Goal: Task Accomplishment & Management: Use online tool/utility

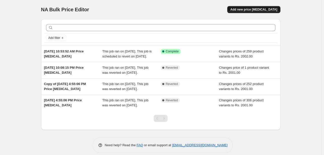
click at [253, 11] on span "Add new price [MEDICAL_DATA]" at bounding box center [253, 10] width 47 height 4
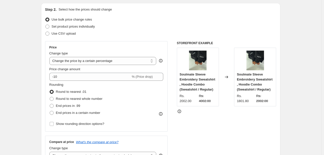
scroll to position [67, 0]
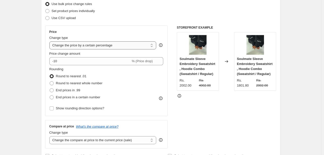
click at [78, 46] on select "Change the price to a certain amount Change the price by a certain amount Chang…" at bounding box center [102, 46] width 107 height 8
select select "to"
click at [50, 42] on select "Change the price to a certain amount Change the price by a certain amount Chang…" at bounding box center [102, 46] width 107 height 8
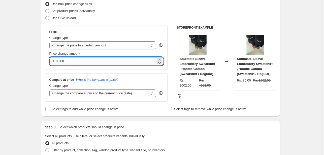
click at [76, 61] on input "80.00" at bounding box center [106, 61] width 100 height 8
type input "8"
type input "3989.00"
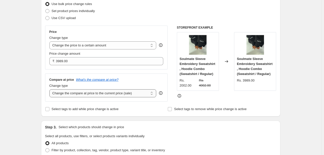
click at [88, 96] on select "Change the compare at price to the current price (sale) Change the compare at p…" at bounding box center [102, 94] width 107 height 8
select select "to"
click at [50, 90] on select "Change the compare at price to the current price (sale) Change the compare at p…" at bounding box center [102, 94] width 107 height 8
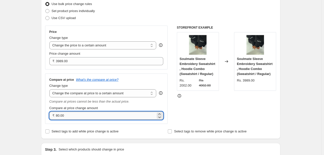
click at [79, 114] on input "80.00" at bounding box center [106, 116] width 100 height 8
type input "8"
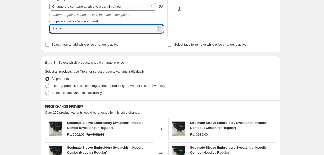
scroll to position [134, 0]
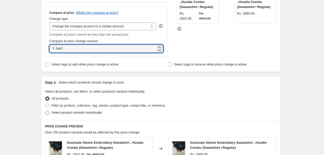
type input "5467.00"
click at [61, 111] on span "Select product variants individually" at bounding box center [77, 113] width 50 height 4
click at [46, 111] on input "Select product variants individually" at bounding box center [45, 111] width 0 height 0
radio input "true"
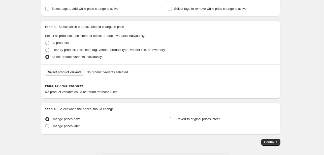
scroll to position [201, 0]
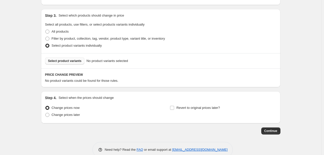
click at [66, 62] on span "Select product variants" at bounding box center [64, 61] width 33 height 4
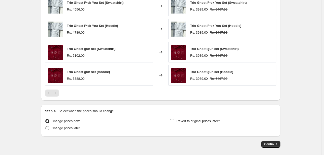
scroll to position [335, 0]
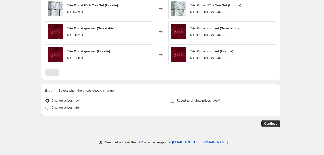
click at [211, 100] on span "Revert to original prices later?" at bounding box center [198, 101] width 44 height 4
click at [174, 100] on input "Revert to original prices later?" at bounding box center [172, 101] width 4 height 4
checkbox input "true"
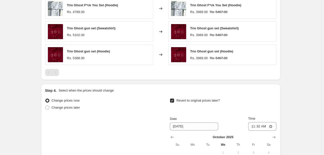
scroll to position [403, 0]
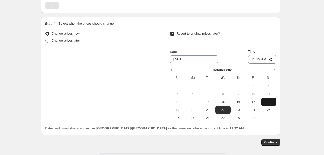
click at [269, 104] on button "18" at bounding box center [268, 102] width 15 height 8
type input "[DATE]"
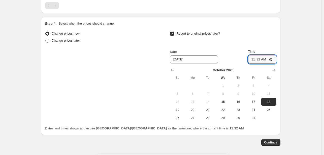
click at [271, 58] on input "11:32" at bounding box center [262, 59] width 28 height 9
type input "11:59"
click at [241, 59] on div "Date [DATE] Time 11:59" at bounding box center [223, 56] width 106 height 15
click at [272, 144] on span "Continue" at bounding box center [270, 143] width 13 height 4
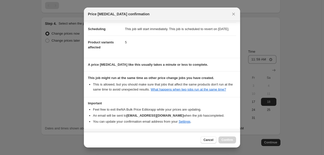
scroll to position [61, 0]
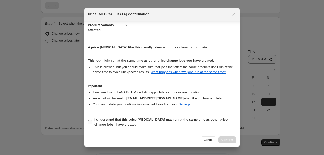
click at [88, 123] on input "I understand that this price [MEDICAL_DATA] may run at the same time as other p…" at bounding box center [90, 123] width 4 height 4
checkbox input "true"
click at [231, 140] on span "Confirm" at bounding box center [227, 140] width 12 height 4
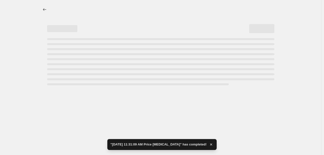
select select "to"
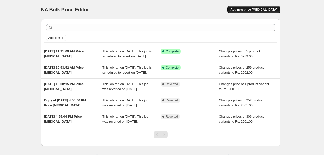
click at [245, 10] on span "Add new price [MEDICAL_DATA]" at bounding box center [253, 10] width 47 height 4
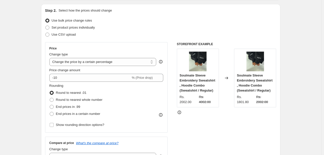
scroll to position [67, 0]
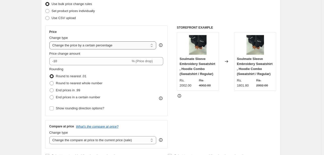
click at [79, 47] on select "Change the price to a certain amount Change the price by a certain amount Chang…" at bounding box center [102, 46] width 107 height 8
select select "to"
click at [50, 42] on select "Change the price to a certain amount Change the price by a certain amount Chang…" at bounding box center [102, 46] width 107 height 8
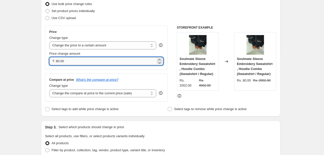
click at [77, 61] on input "80.00" at bounding box center [106, 61] width 100 height 8
type input "8"
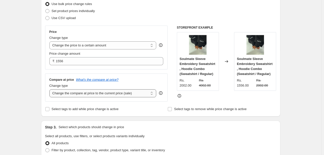
type input "1556.00"
click at [69, 93] on select "Change the compare at price to the current price (sale) Change the compare at p…" at bounding box center [102, 94] width 107 height 8
select select "to"
click at [50, 90] on select "Change the compare at price to the current price (sale) Change the compare at p…" at bounding box center [102, 94] width 107 height 8
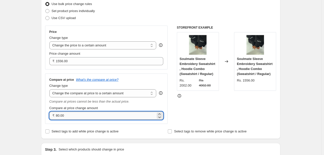
click at [69, 117] on input "80.00" at bounding box center [106, 116] width 100 height 8
type input "8"
type input "2"
type input "2356.00"
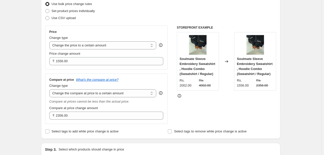
click at [134, 83] on div "Compare at price What's the compare at price? Change type Change the compare at…" at bounding box center [106, 99] width 114 height 42
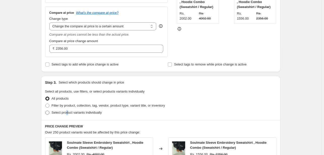
click at [68, 113] on span "Select product variants individually" at bounding box center [77, 113] width 50 height 4
click at [49, 115] on label "Select product variants individually" at bounding box center [73, 112] width 57 height 7
click at [46, 111] on input "Select product variants individually" at bounding box center [45, 111] width 0 height 0
radio input "true"
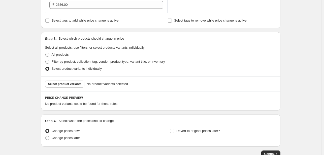
scroll to position [211, 0]
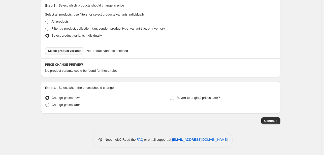
click at [66, 53] on span "Select product variants" at bounding box center [64, 51] width 33 height 4
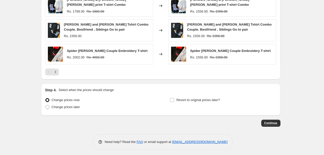
scroll to position [339, 0]
click at [174, 99] on input "Revert to original prices later?" at bounding box center [172, 100] width 4 height 4
checkbox input "true"
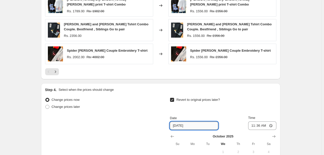
click at [194, 123] on input "[DATE]" at bounding box center [194, 126] width 48 height 8
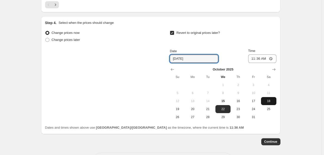
click at [264, 99] on span "18" at bounding box center [268, 101] width 11 height 4
type input "[DATE]"
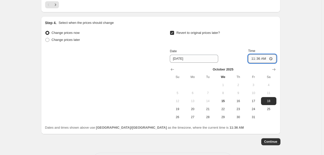
click at [271, 57] on input "11:36" at bounding box center [262, 59] width 28 height 9
type input "11:58"
click at [247, 56] on div "Date 10/18/2025 Time 11:58" at bounding box center [223, 56] width 106 height 15
click at [271, 140] on span "Continue" at bounding box center [270, 142] width 13 height 4
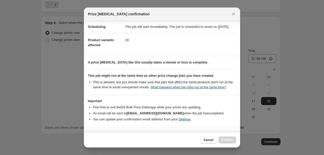
scroll to position [61, 0]
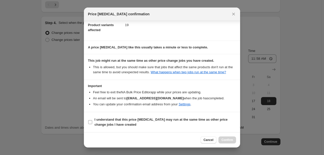
click at [110, 122] on b "I understand that this price [MEDICAL_DATA] may run at the same time as other p…" at bounding box center [160, 122] width 133 height 9
click at [92, 122] on input "I understand that this price [MEDICAL_DATA] may run at the same time as other p…" at bounding box center [90, 123] width 4 height 4
checkbox input "true"
click at [227, 141] on span "Confirm" at bounding box center [227, 140] width 12 height 4
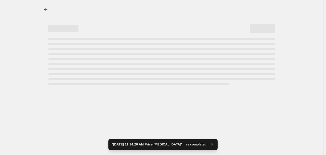
select select "to"
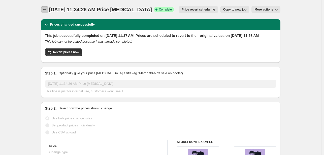
click at [45, 8] on icon "Price change jobs" at bounding box center [44, 9] width 5 height 5
